Goal: Information Seeking & Learning: Learn about a topic

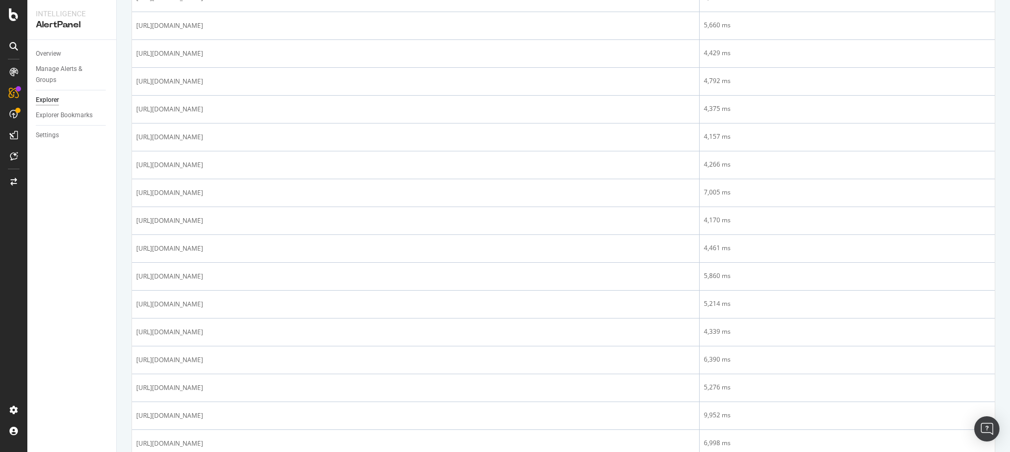
scroll to position [1276, 0]
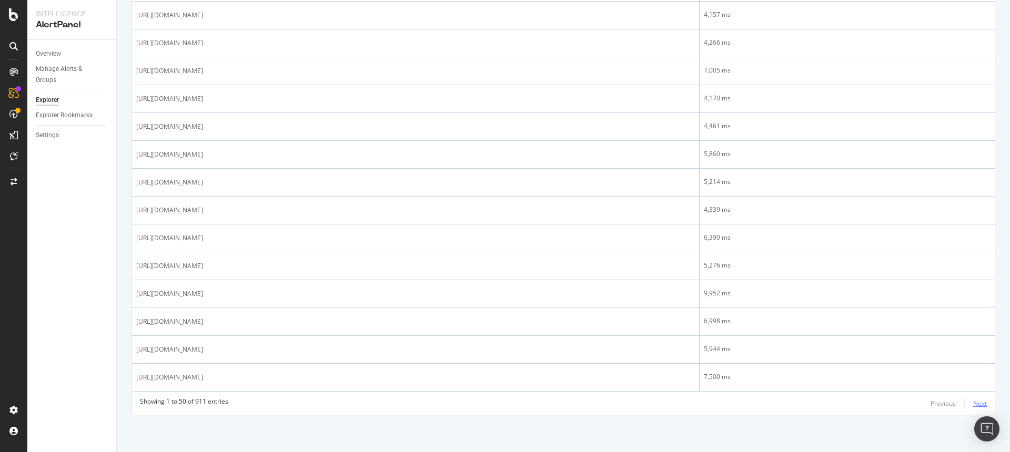
click at [973, 403] on div "Next" at bounding box center [980, 403] width 14 height 9
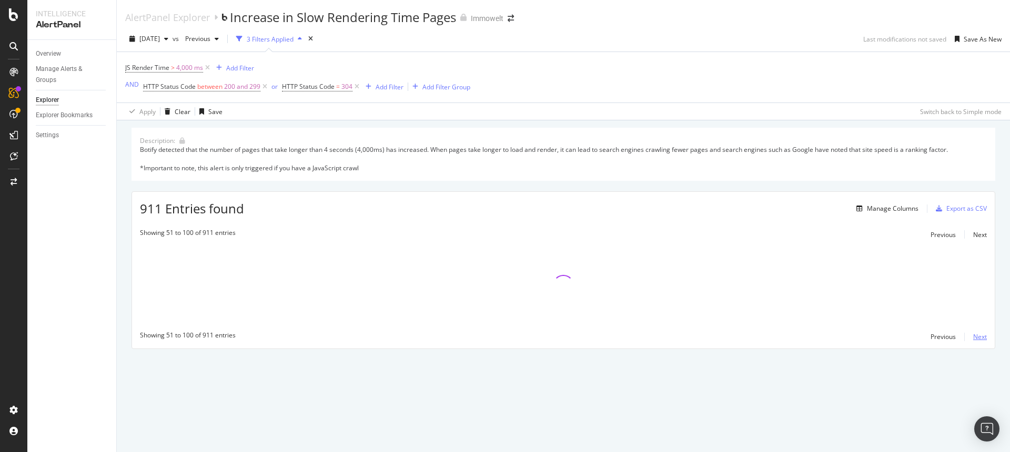
scroll to position [0, 0]
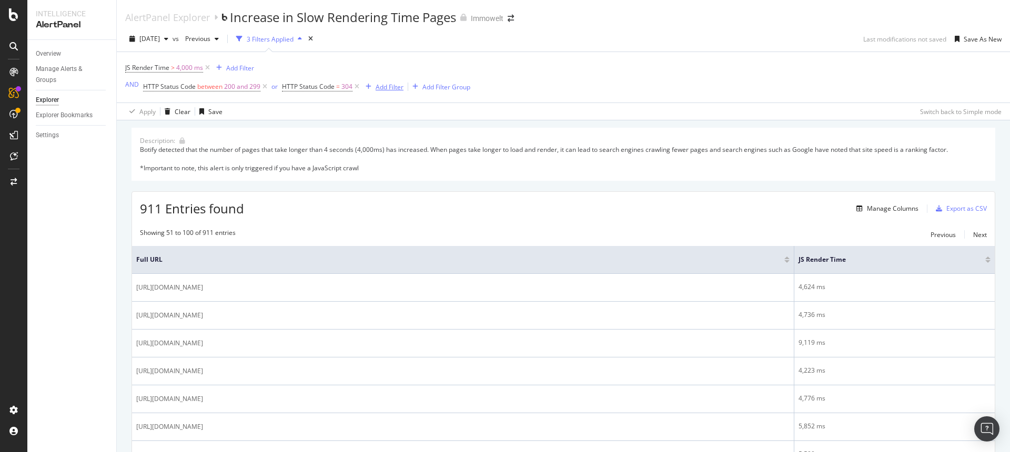
click at [397, 87] on div "Add Filter" at bounding box center [390, 87] width 28 height 9
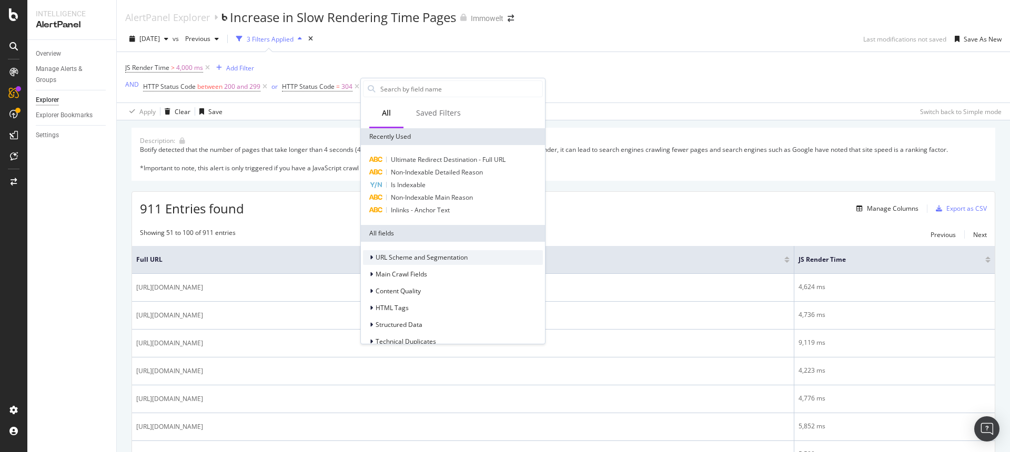
click at [406, 257] on span "URL Scheme and Segmentation" at bounding box center [422, 257] width 92 height 9
click at [404, 94] on input "text" at bounding box center [460, 89] width 163 height 16
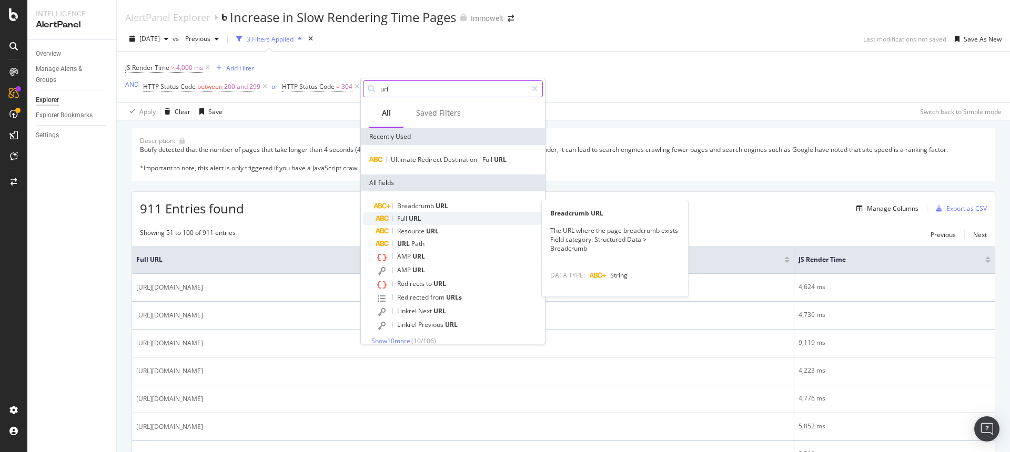
type input "url"
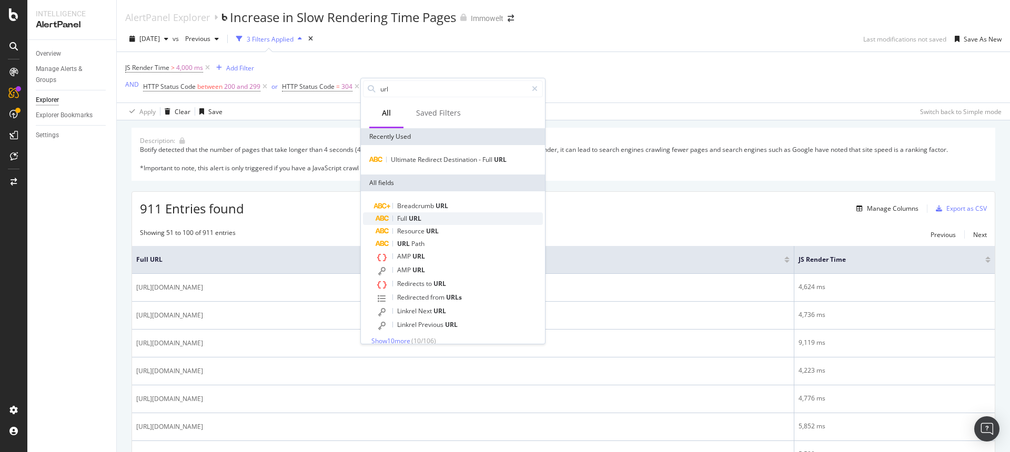
click at [419, 219] on span "URL" at bounding box center [415, 218] width 13 height 9
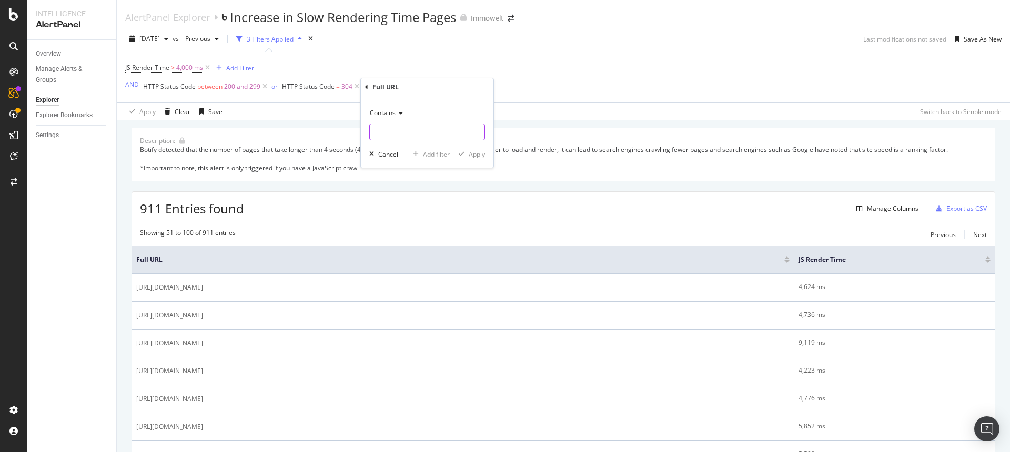
click at [414, 129] on input "text" at bounding box center [427, 132] width 115 height 17
type input "immobilienpreise"
click at [482, 154] on div "Apply" at bounding box center [477, 154] width 16 height 9
click at [365, 86] on div "or" at bounding box center [366, 86] width 6 height 9
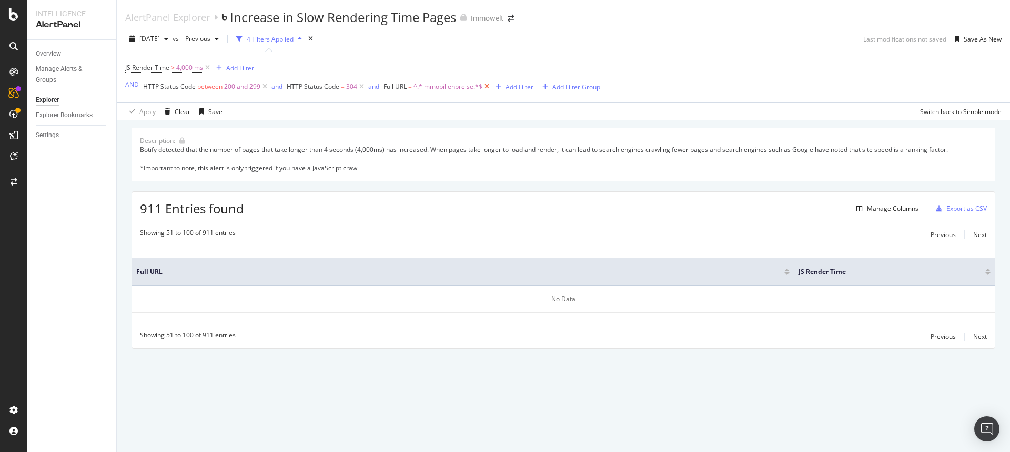
click at [488, 85] on icon at bounding box center [486, 87] width 9 height 11
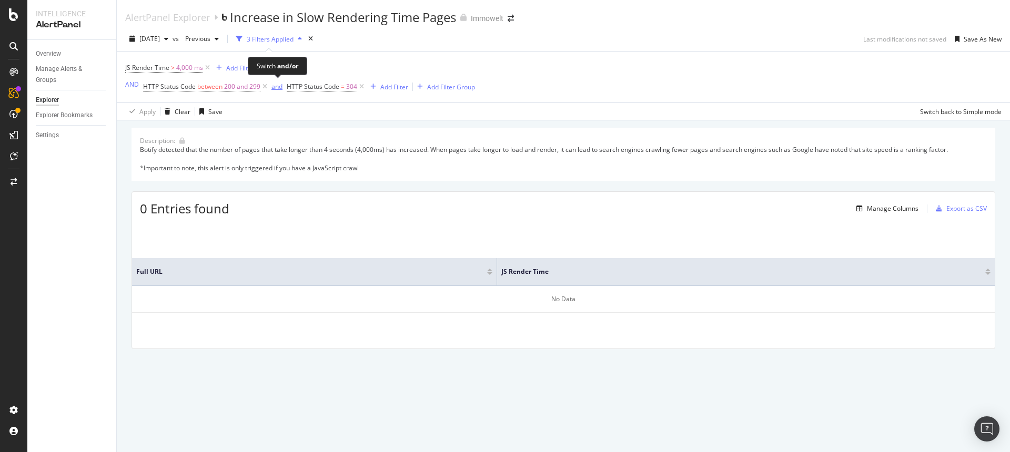
click at [276, 87] on div "and" at bounding box center [276, 86] width 11 height 9
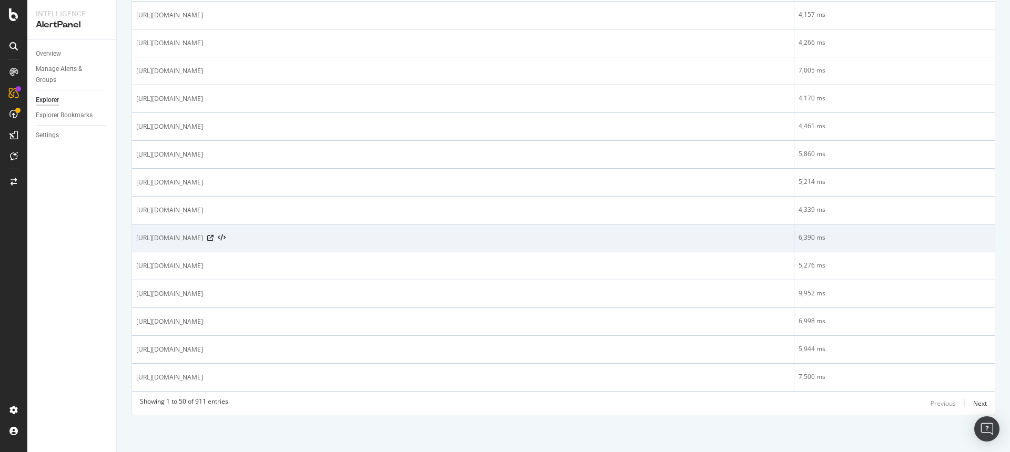
scroll to position [1272, 0]
